Goal: Task Accomplishment & Management: Use online tool/utility

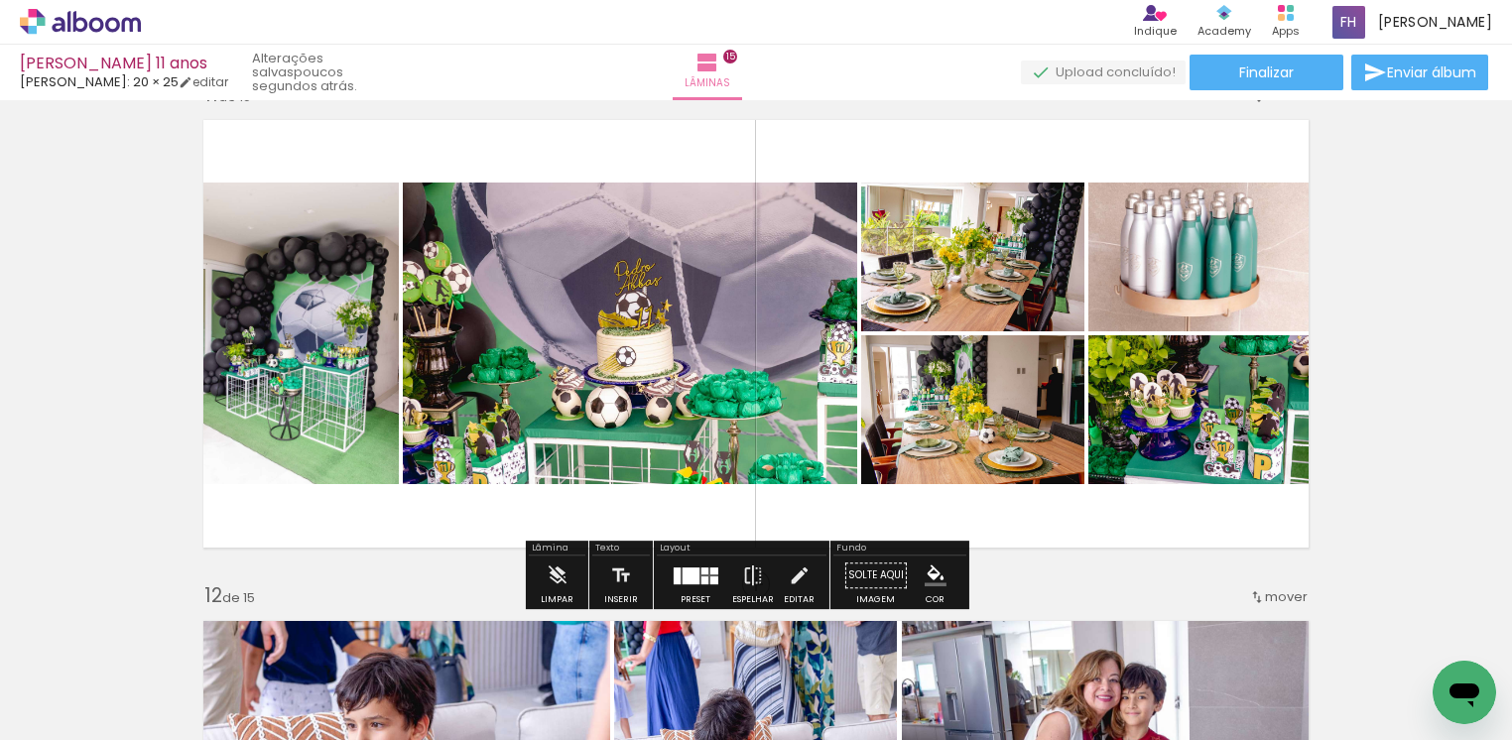
scroll to position [5103, 0]
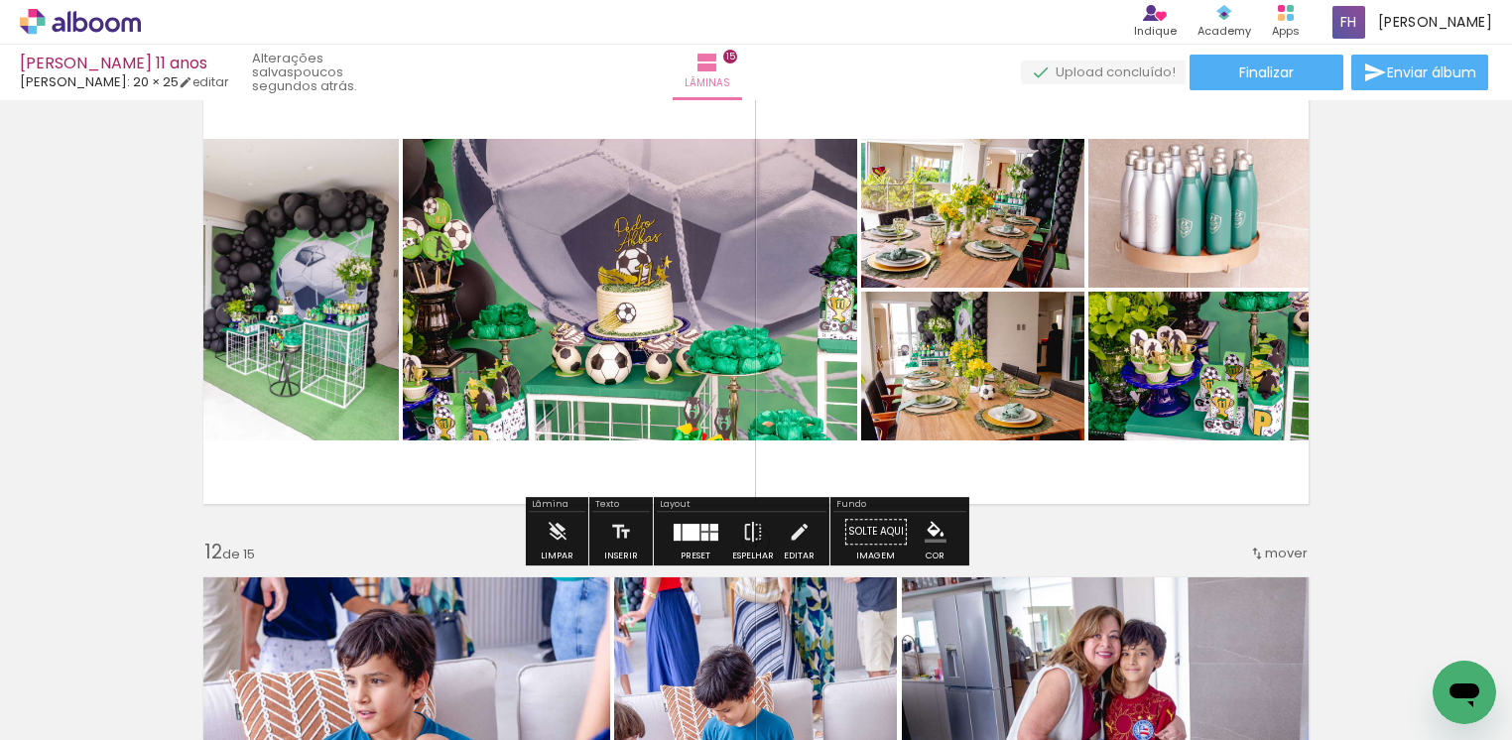
click at [925, 534] on iron-icon "color picker" at bounding box center [936, 532] width 22 height 22
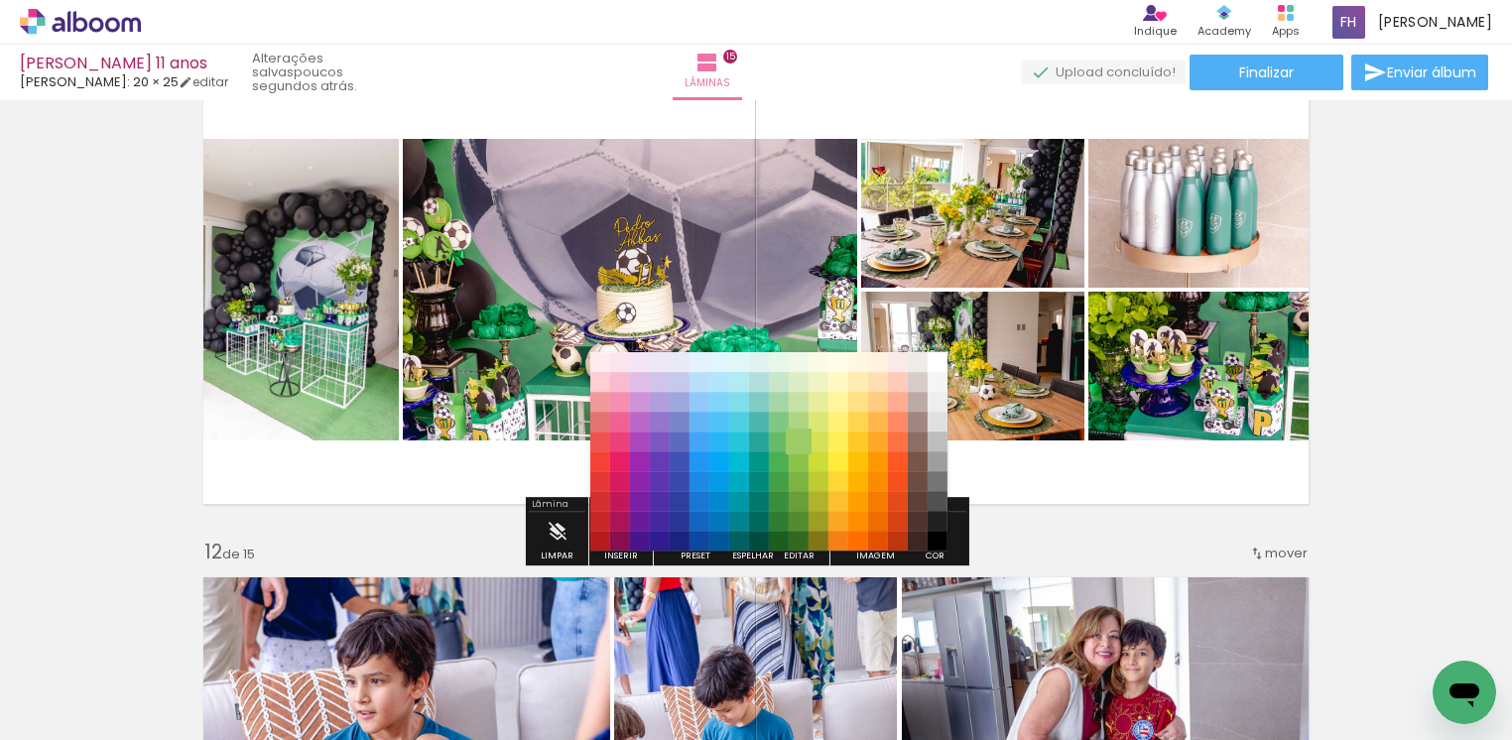
click at [795, 439] on paper-item "#9ccc65" at bounding box center [799, 442] width 20 height 20
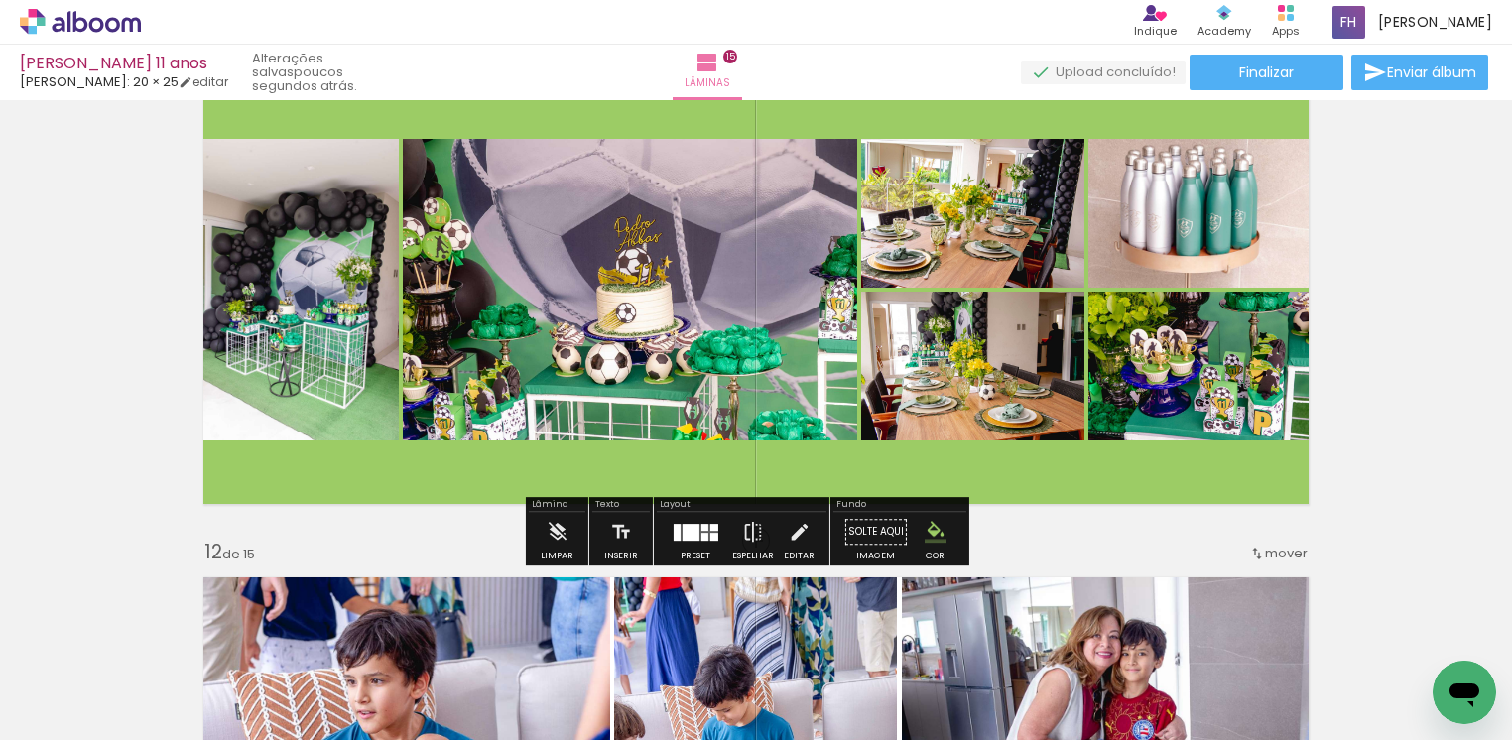
click at [926, 526] on iron-icon "color picker" at bounding box center [936, 532] width 22 height 22
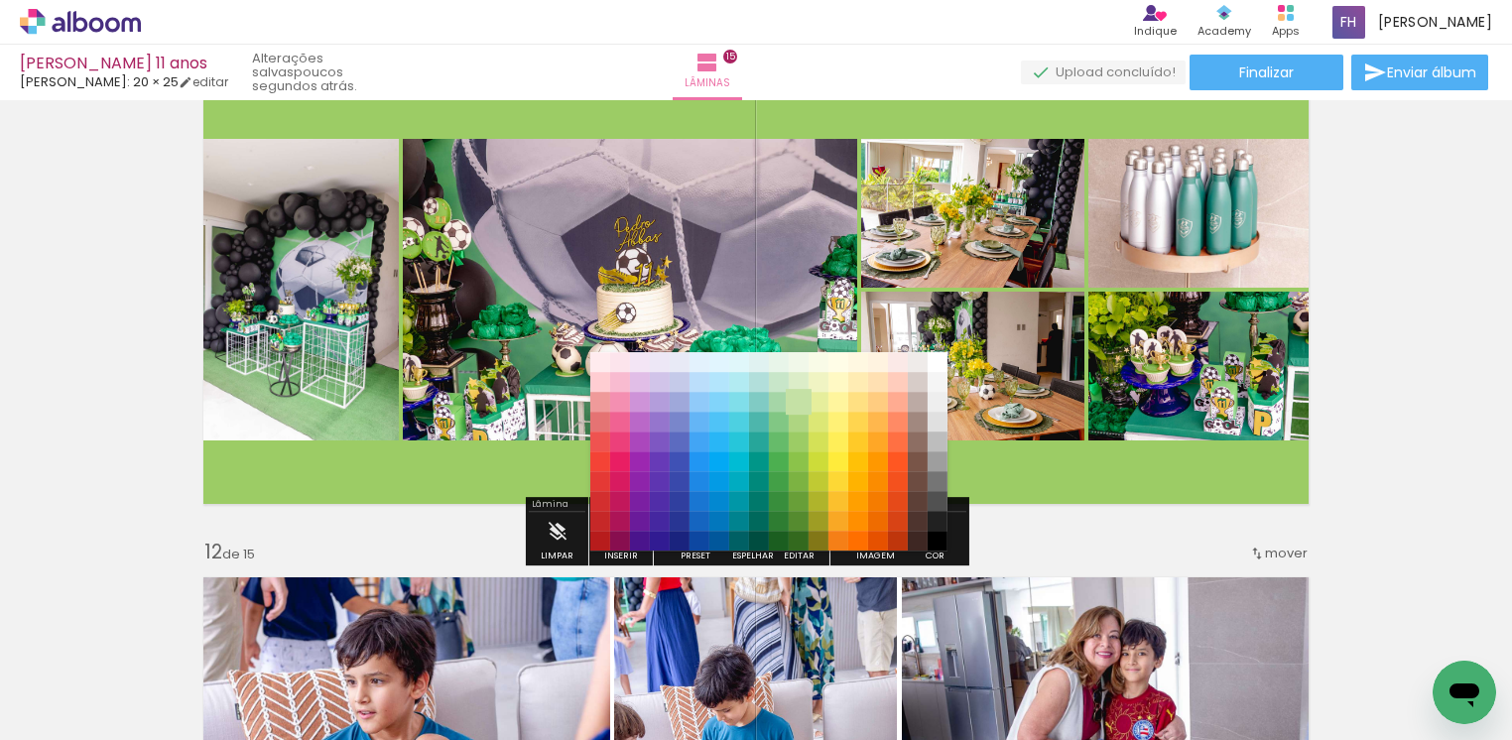
click at [800, 399] on paper-item "#c5e1a5" at bounding box center [799, 402] width 20 height 20
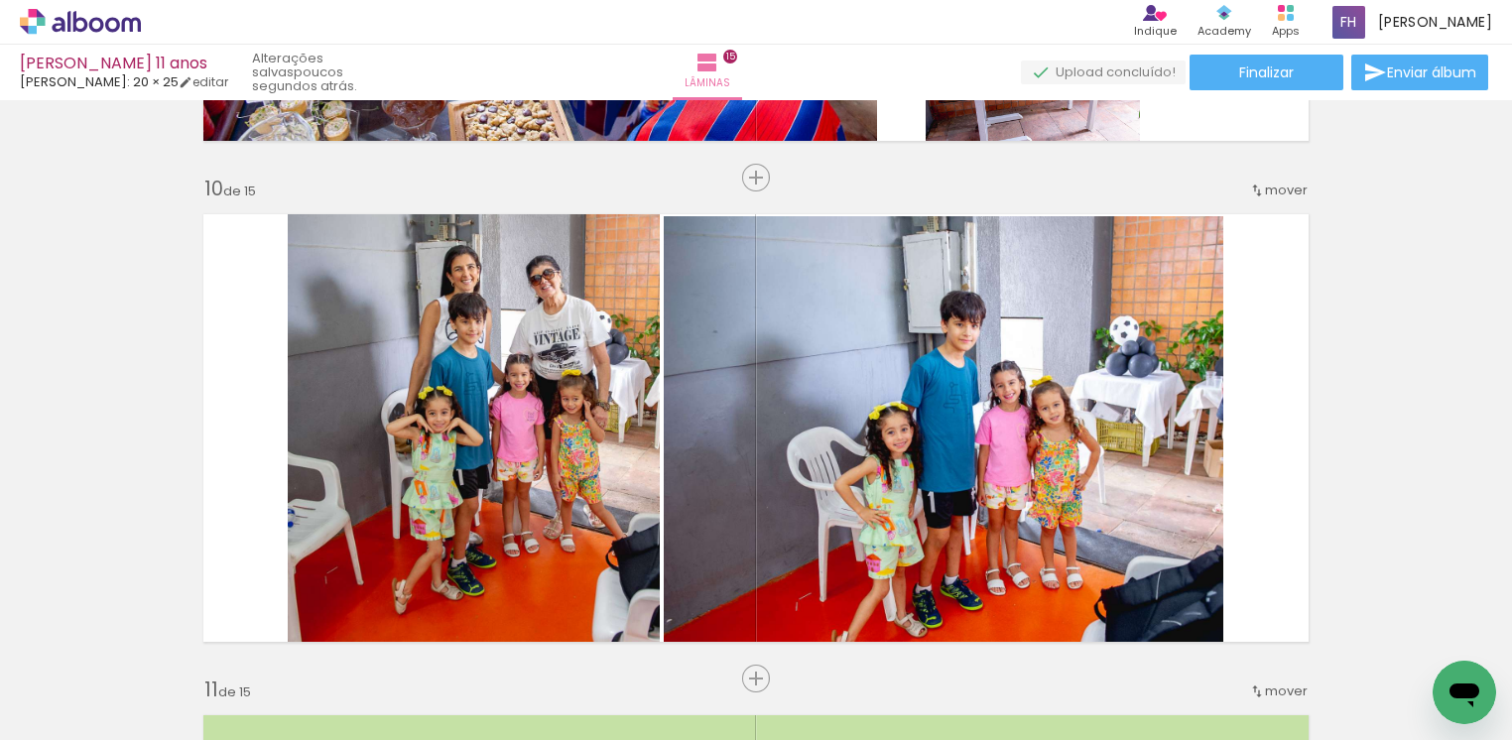
scroll to position [4613, 0]
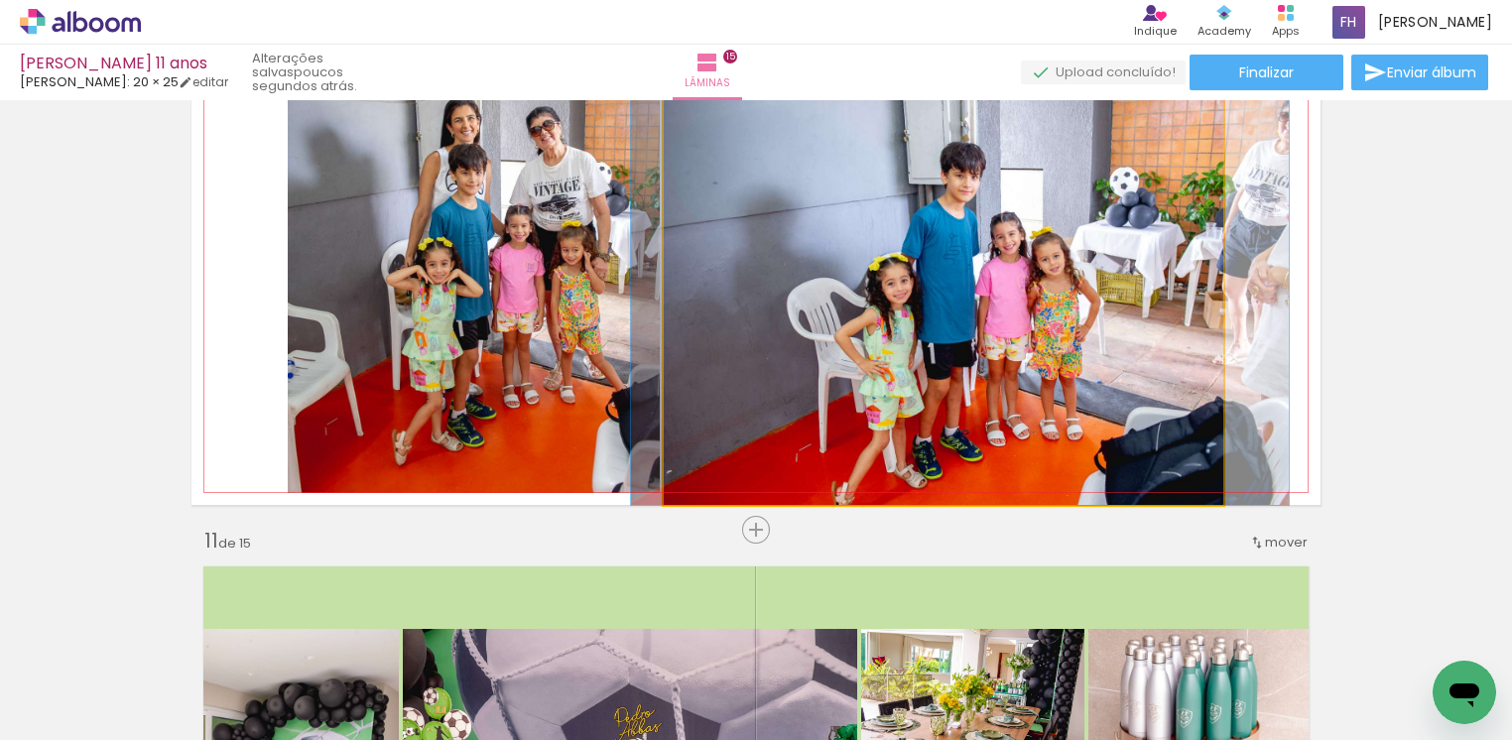
click at [1127, 410] on quentale-photo at bounding box center [943, 285] width 559 height 437
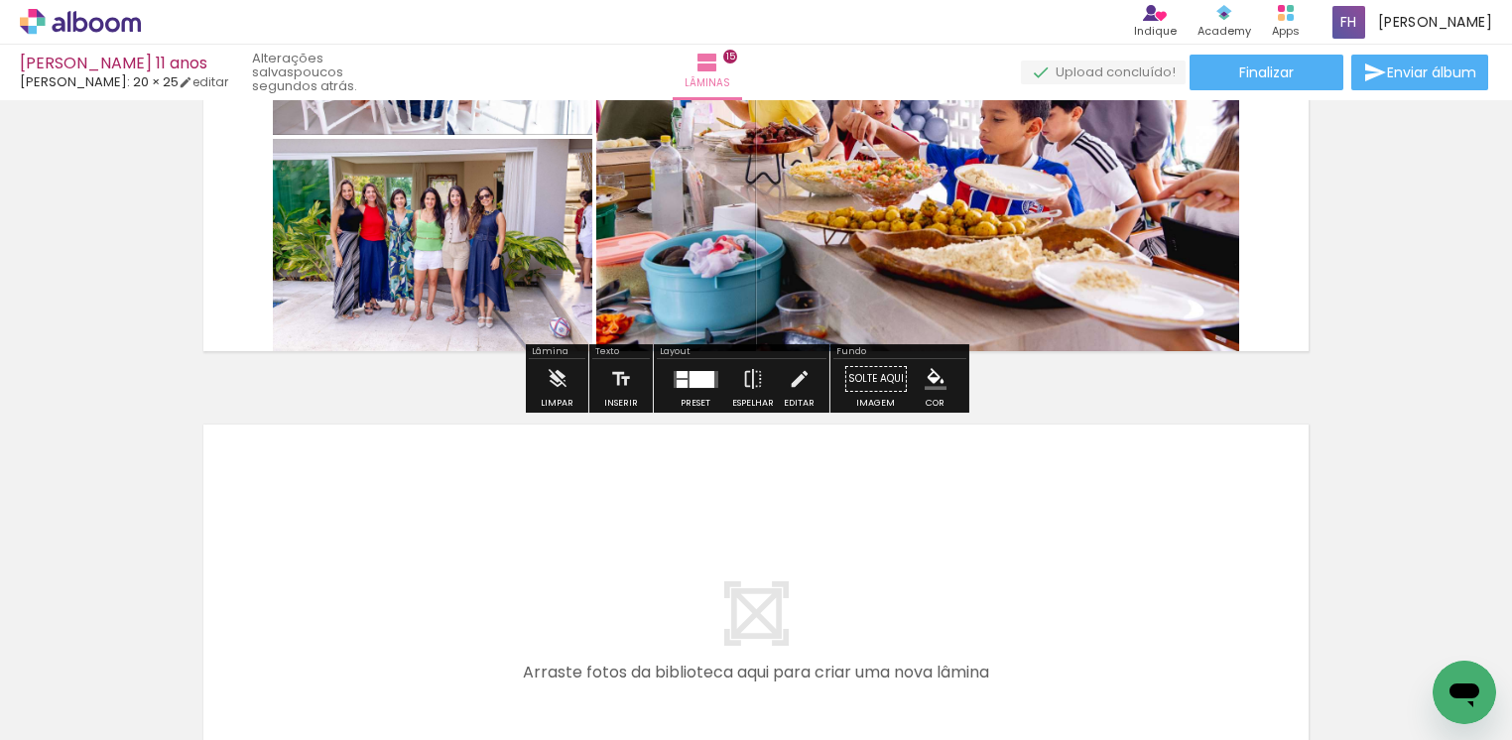
scroll to position [7439, 0]
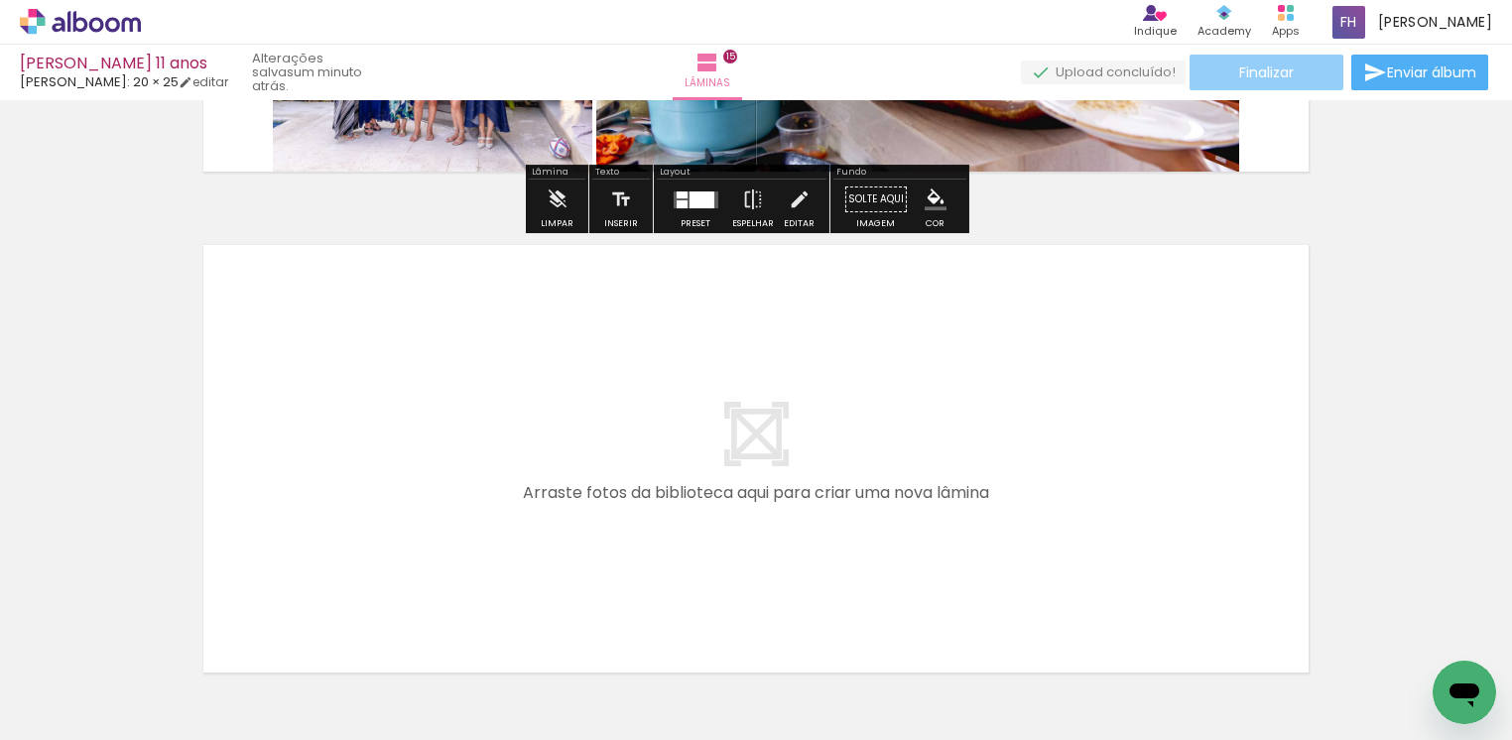
click at [1289, 73] on paper-button "Finalizar" at bounding box center [1266, 73] width 154 height 36
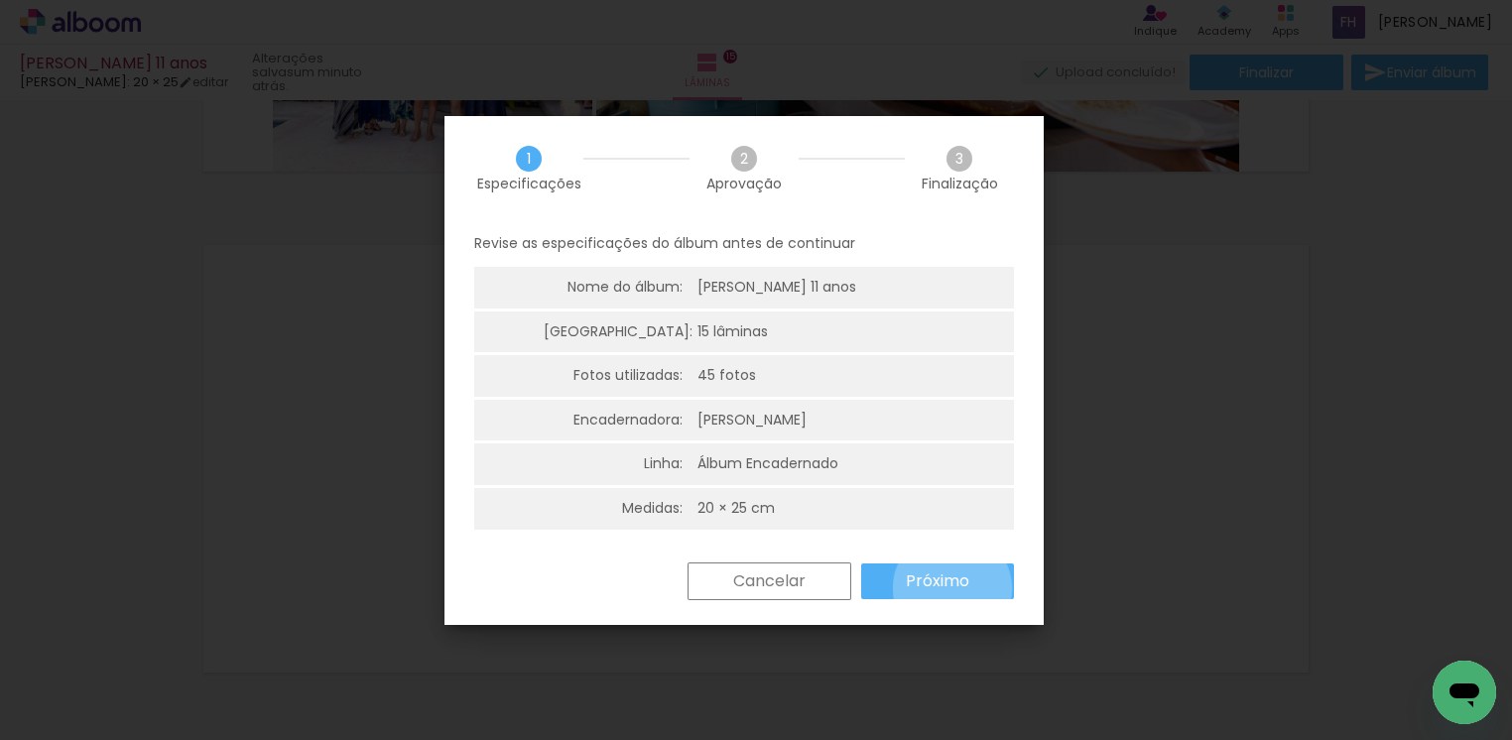
click at [0, 0] on slot "Próximo" at bounding box center [0, 0] width 0 height 0
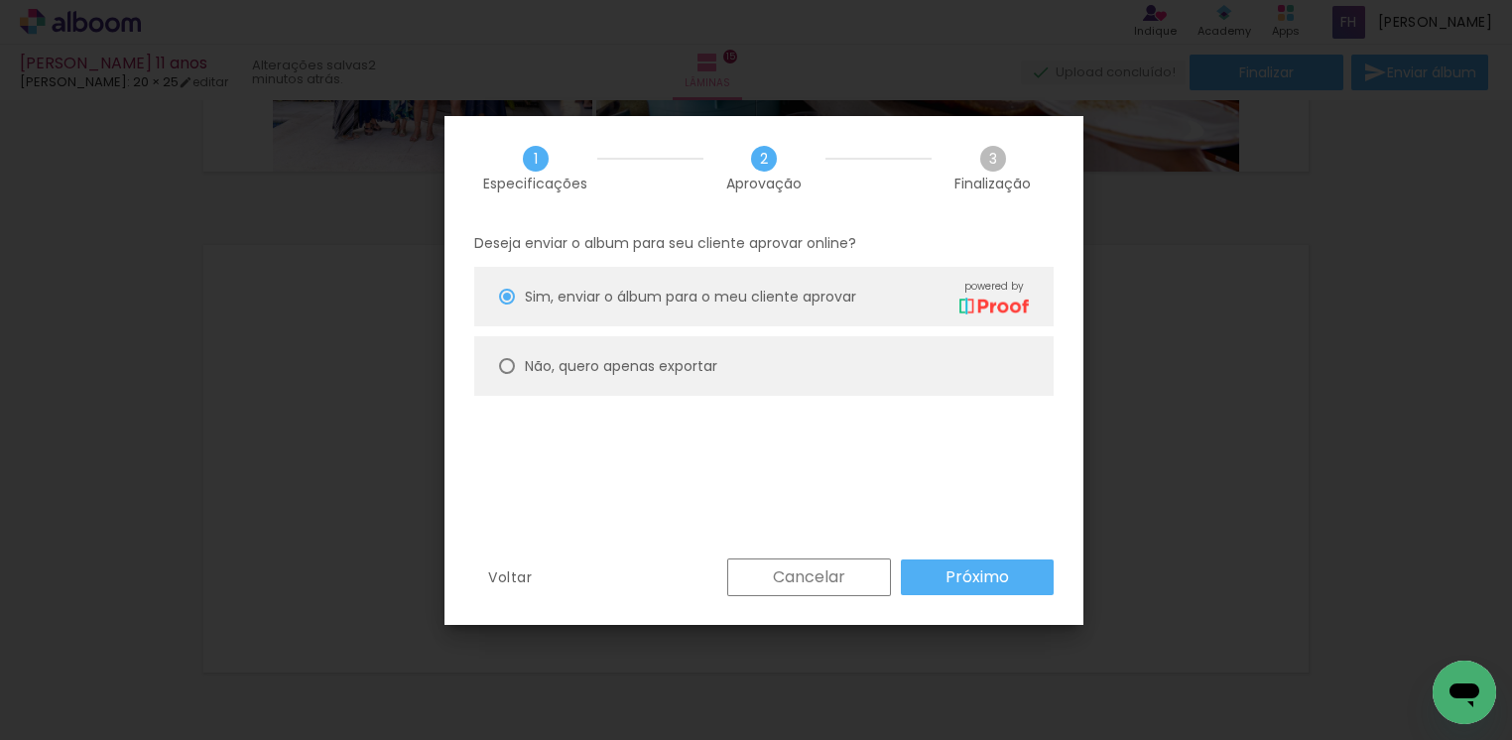
click at [514, 368] on div at bounding box center [507, 366] width 16 height 16
type paper-radio-button "on"
click at [0, 0] on slot "Próximo" at bounding box center [0, 0] width 0 height 0
type input "Alta, 300 DPI"
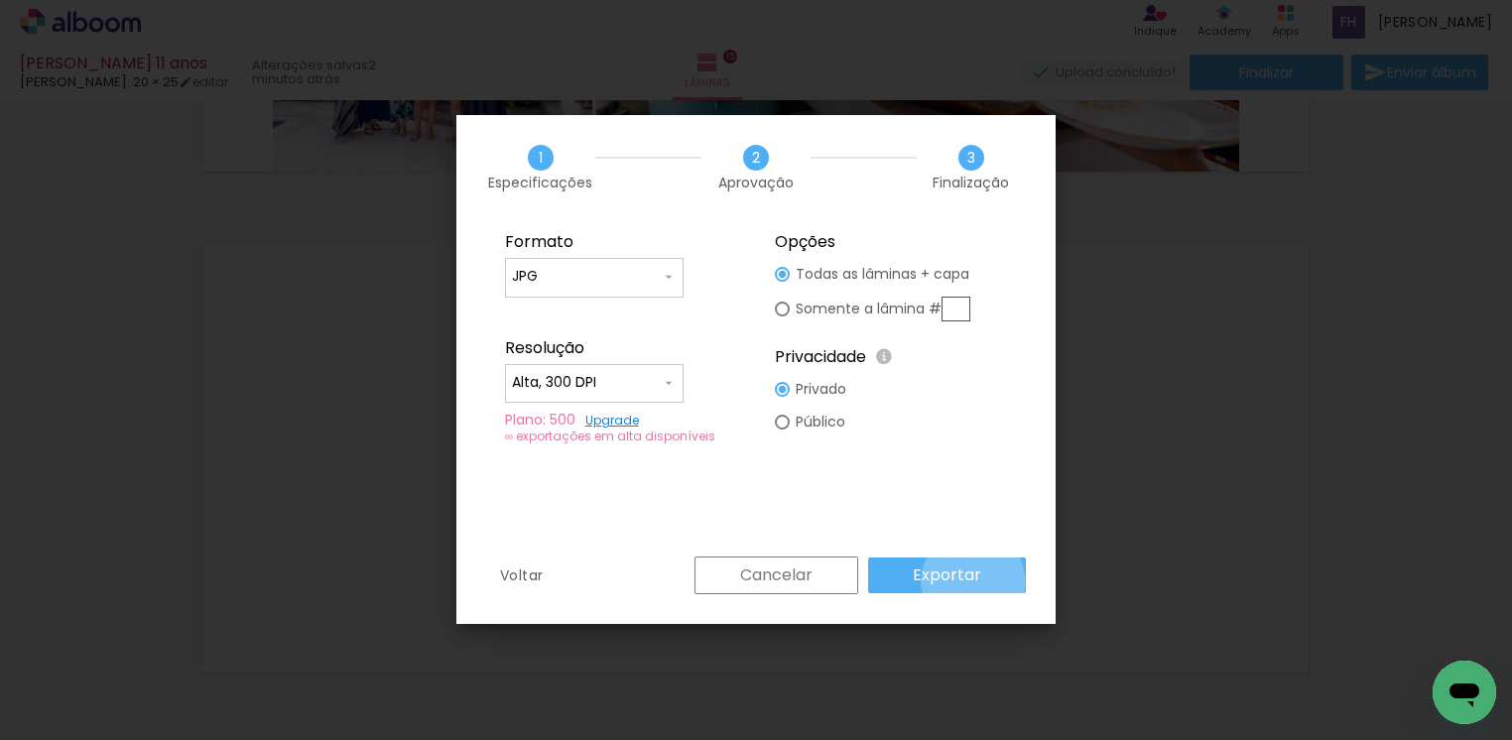
click at [0, 0] on slot "Exportar" at bounding box center [0, 0] width 0 height 0
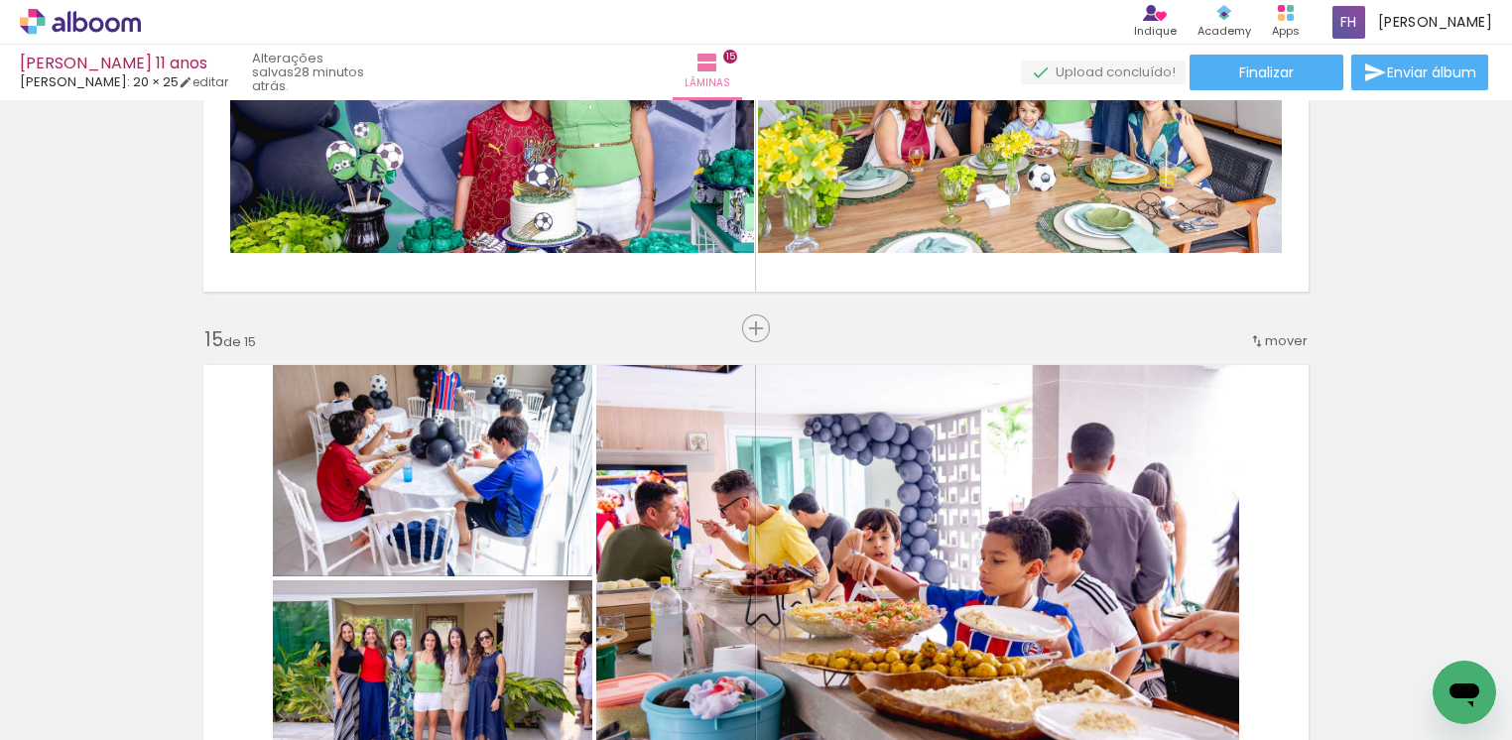
scroll to position [6407, 0]
